Goal: Transaction & Acquisition: Purchase product/service

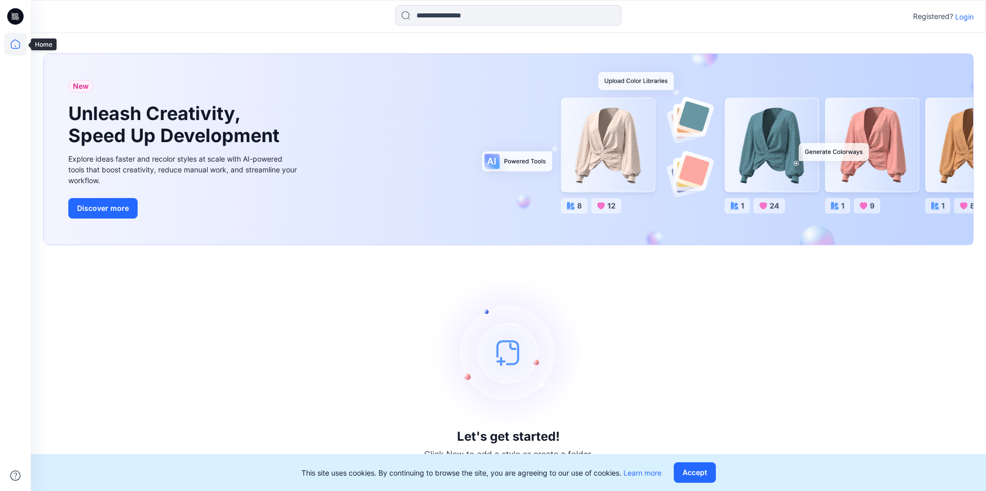
click at [22, 45] on icon at bounding box center [15, 44] width 23 height 23
click at [967, 21] on p "Login" at bounding box center [964, 16] width 18 height 11
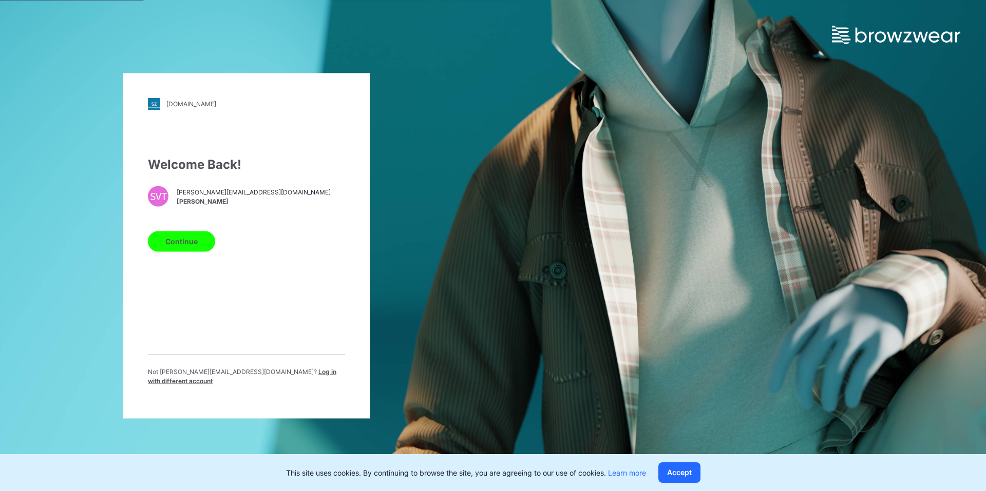
click at [187, 243] on button "Continue" at bounding box center [181, 241] width 67 height 21
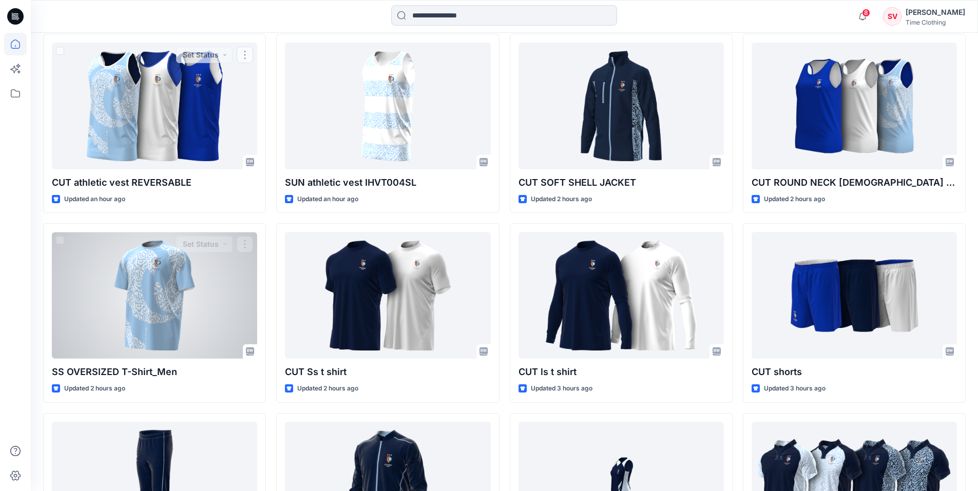
scroll to position [342, 0]
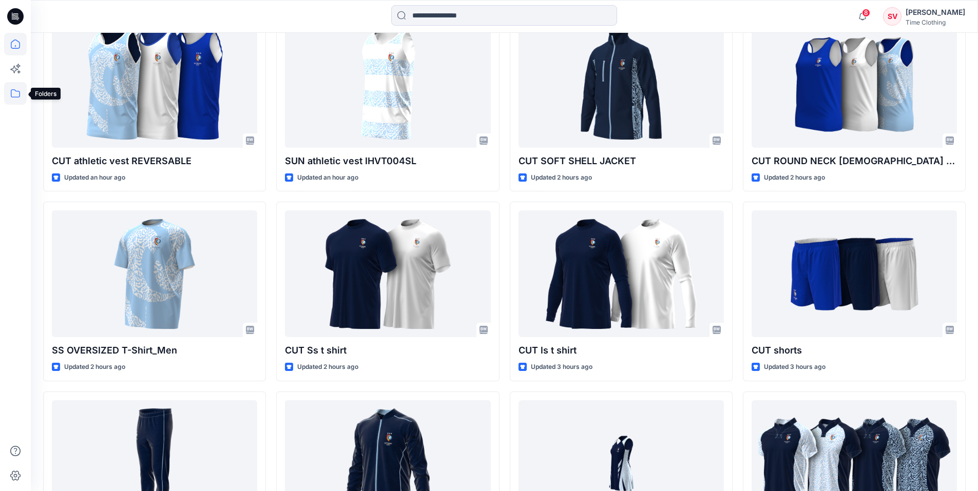
click at [12, 97] on icon at bounding box center [15, 93] width 9 height 8
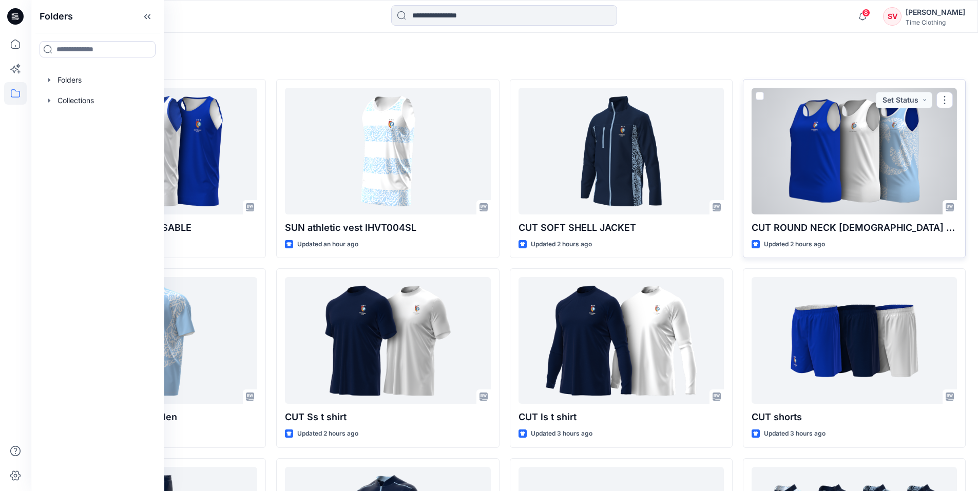
scroll to position [274, 0]
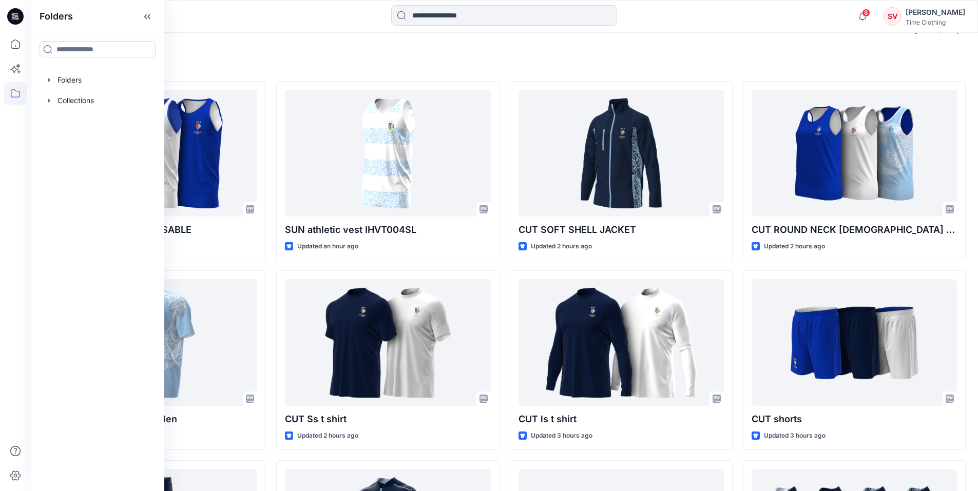
click at [738, 164] on div "CUT athletic vest REVERSABLE Updated an hour ago SS OVERSIZED T-Shirt_Men Updat…" at bounding box center [504, 360] width 922 height 558
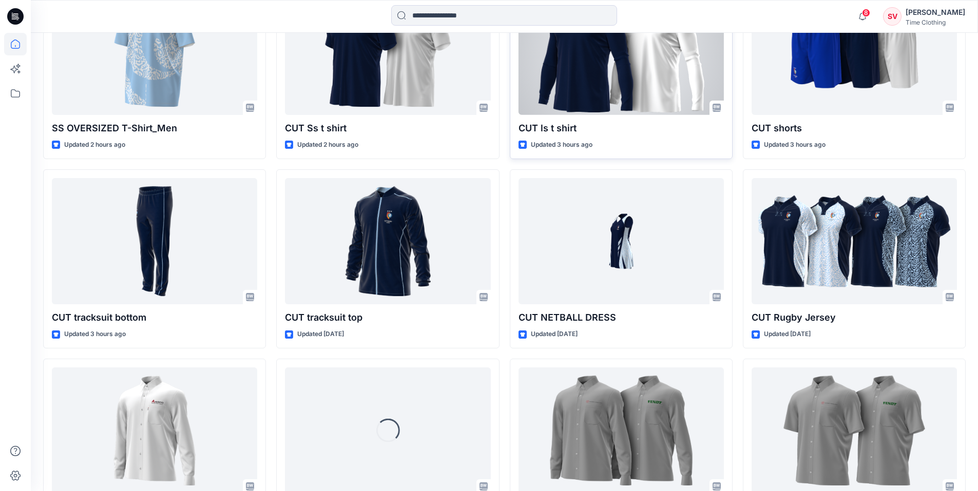
scroll to position [574, 0]
